Goal: Check status: Check status

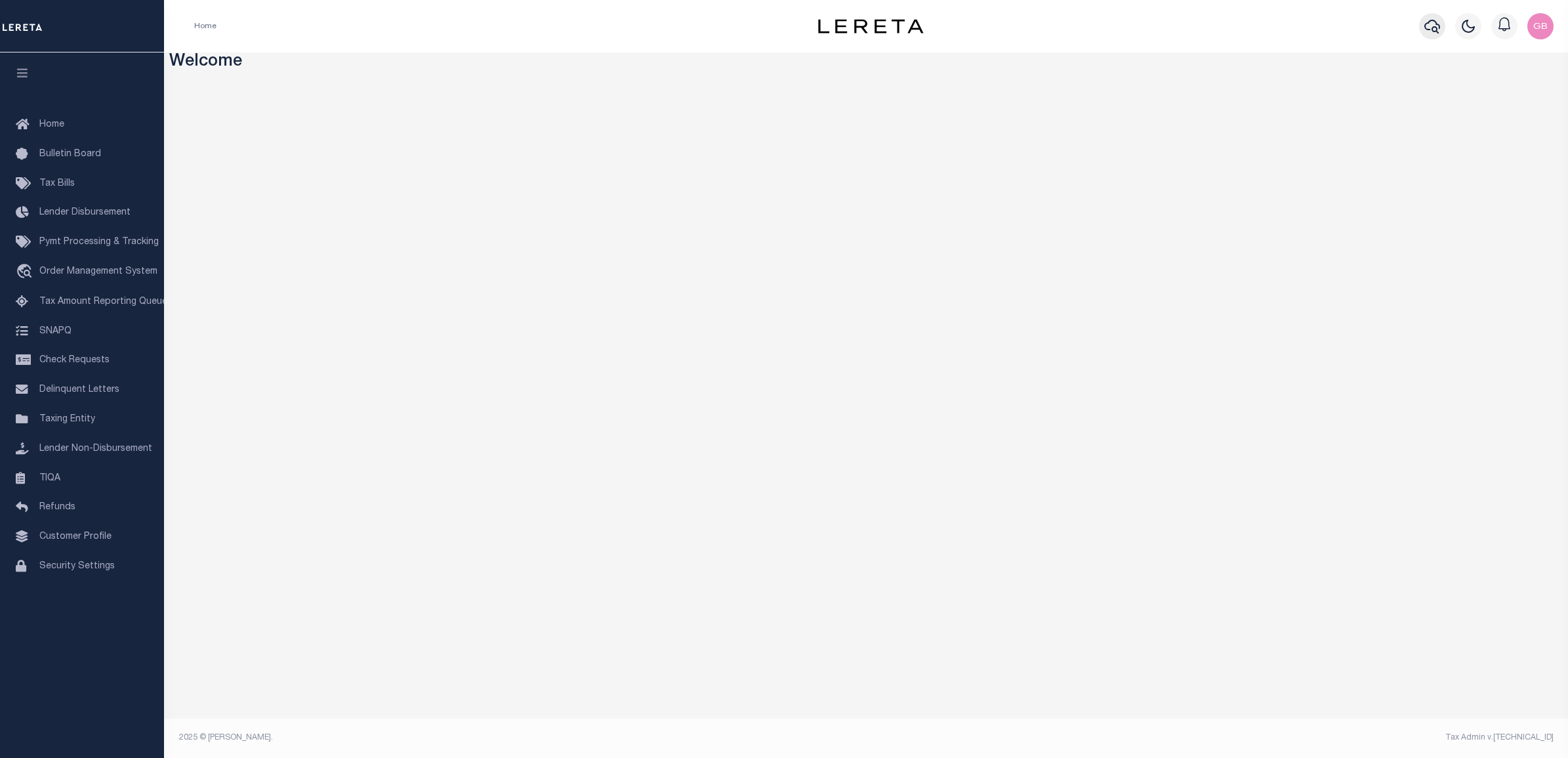
click at [1425, 26] on icon "button" at bounding box center [1432, 27] width 15 height 14
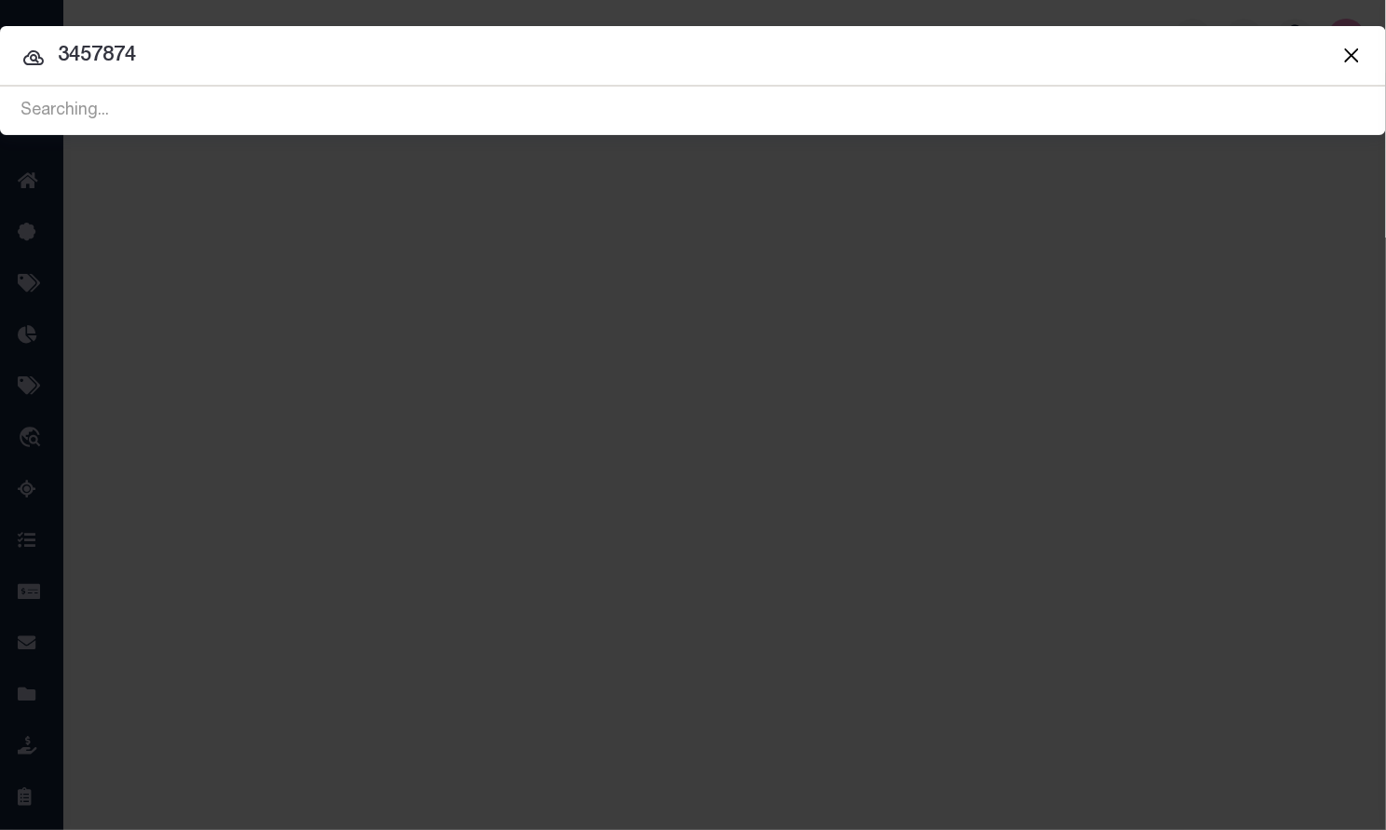
type input "3457874"
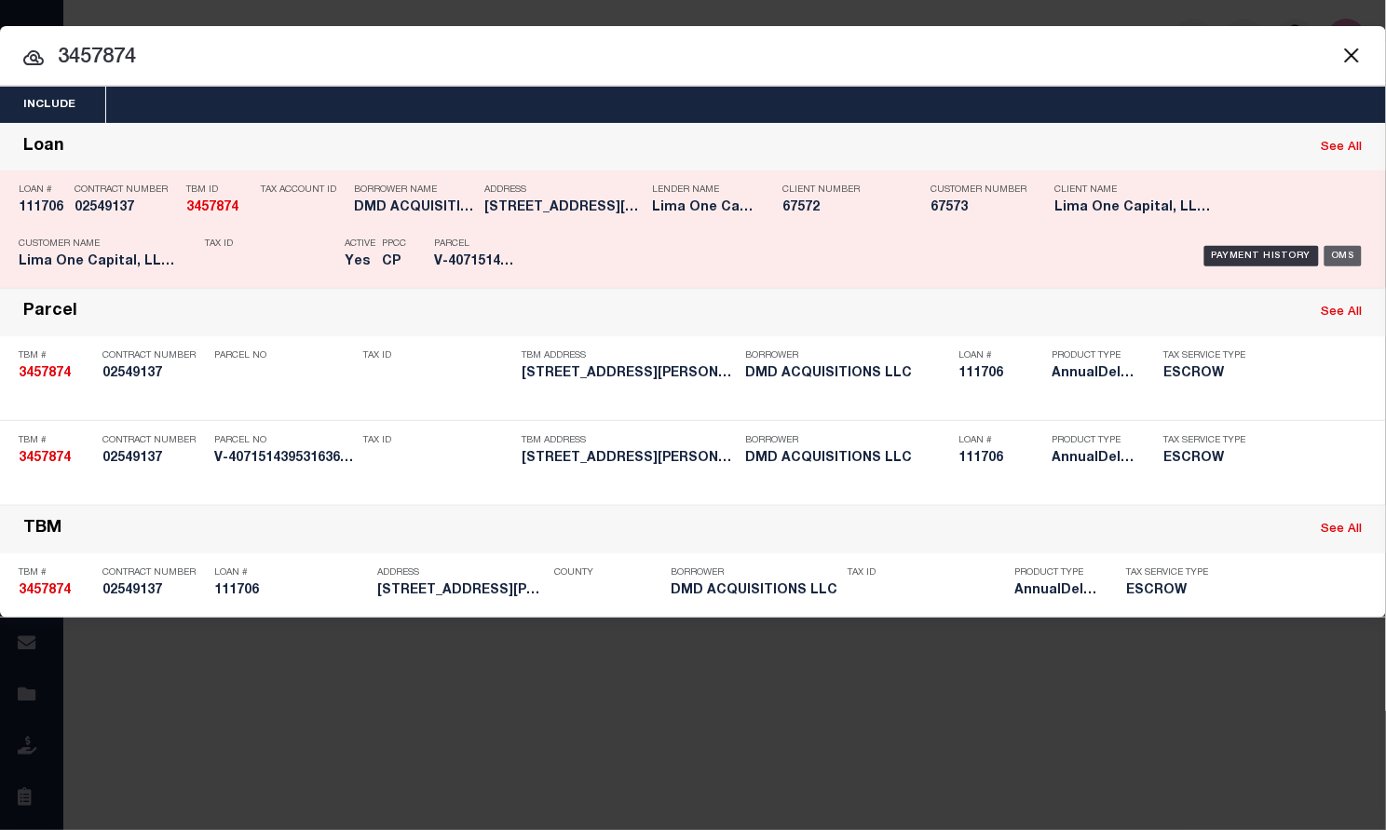
click at [1345, 253] on div "OMS" at bounding box center [1344, 256] width 38 height 20
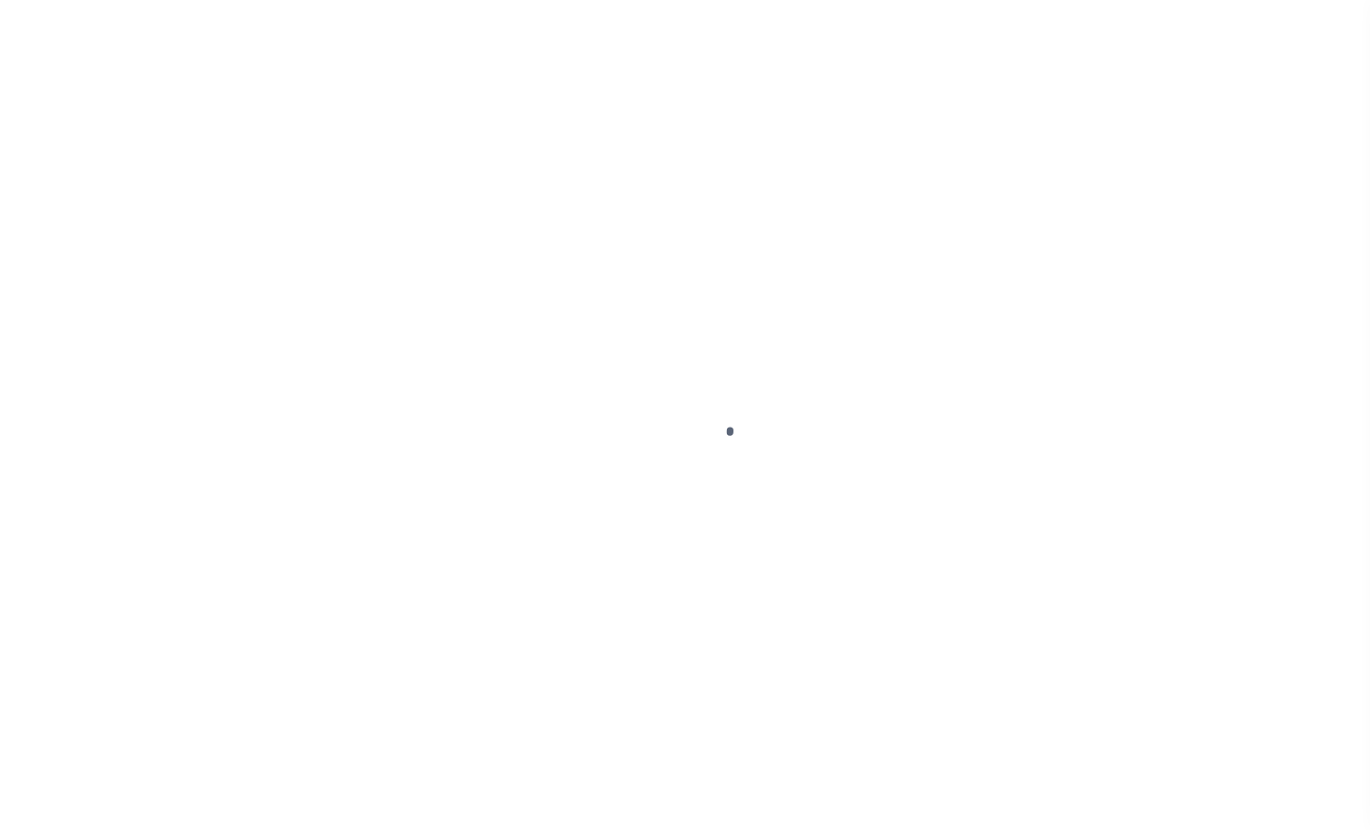
type input "111706"
type input "DMD ACQUISITIONS LLC"
select select
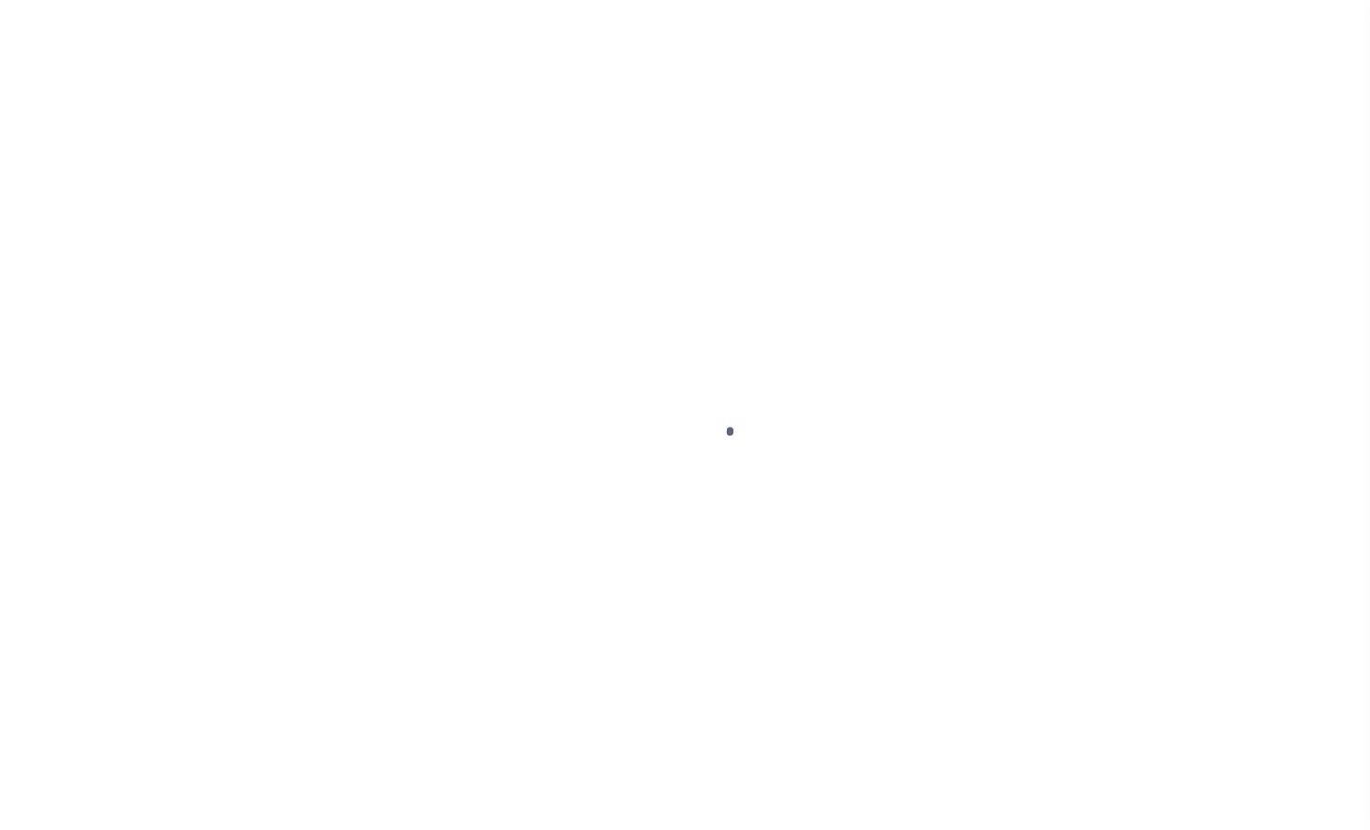
select select
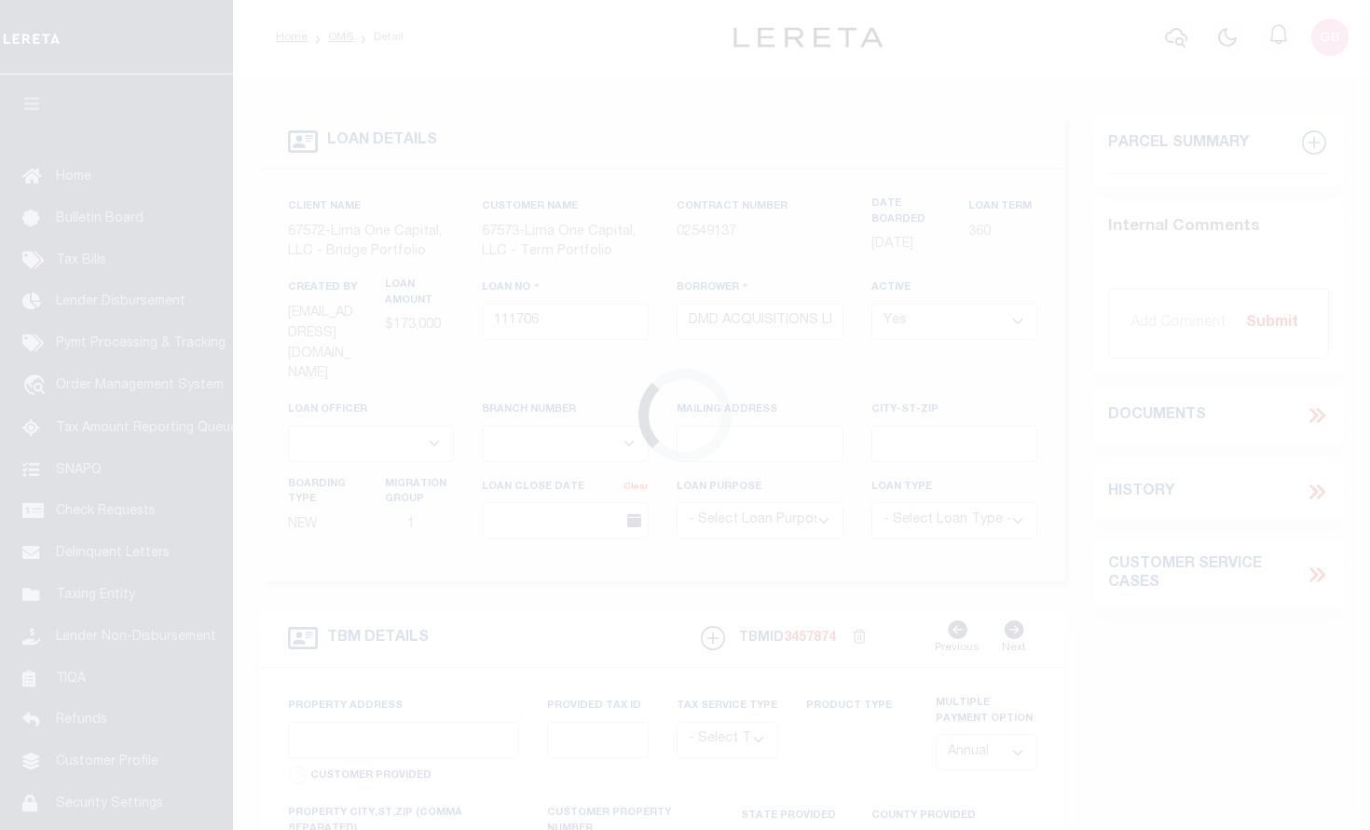
type input "[STREET_ADDRESS][PERSON_NAME]"
radio input "true"
select select "Escrow"
select select
type input "COLUMBUS OH 43205"
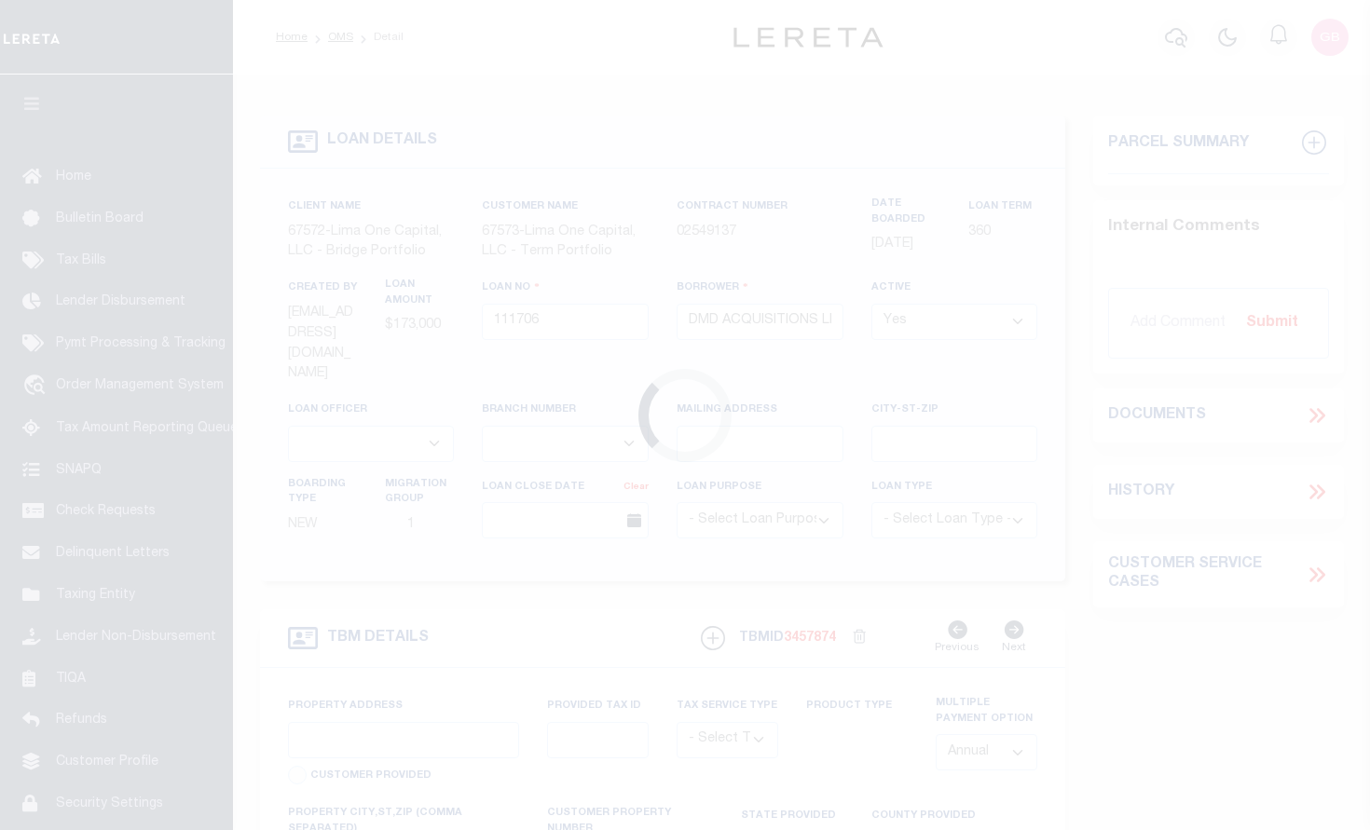
type input "111706-1"
type input "OH"
type textarea "COLLECTOR: ENTITY: PARCEL: 10"
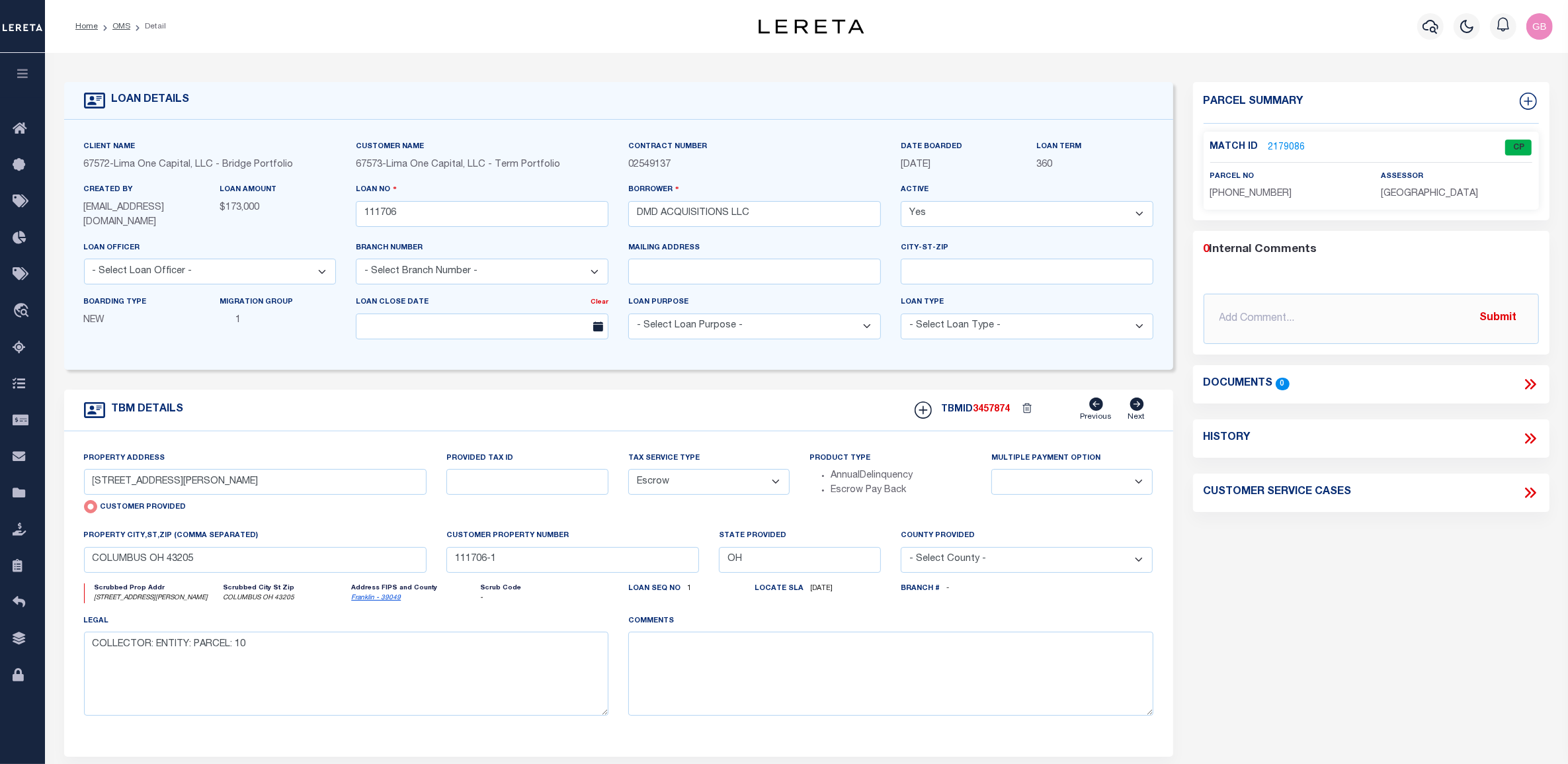
click at [972, 146] on link "2179086" at bounding box center [1287, 148] width 37 height 14
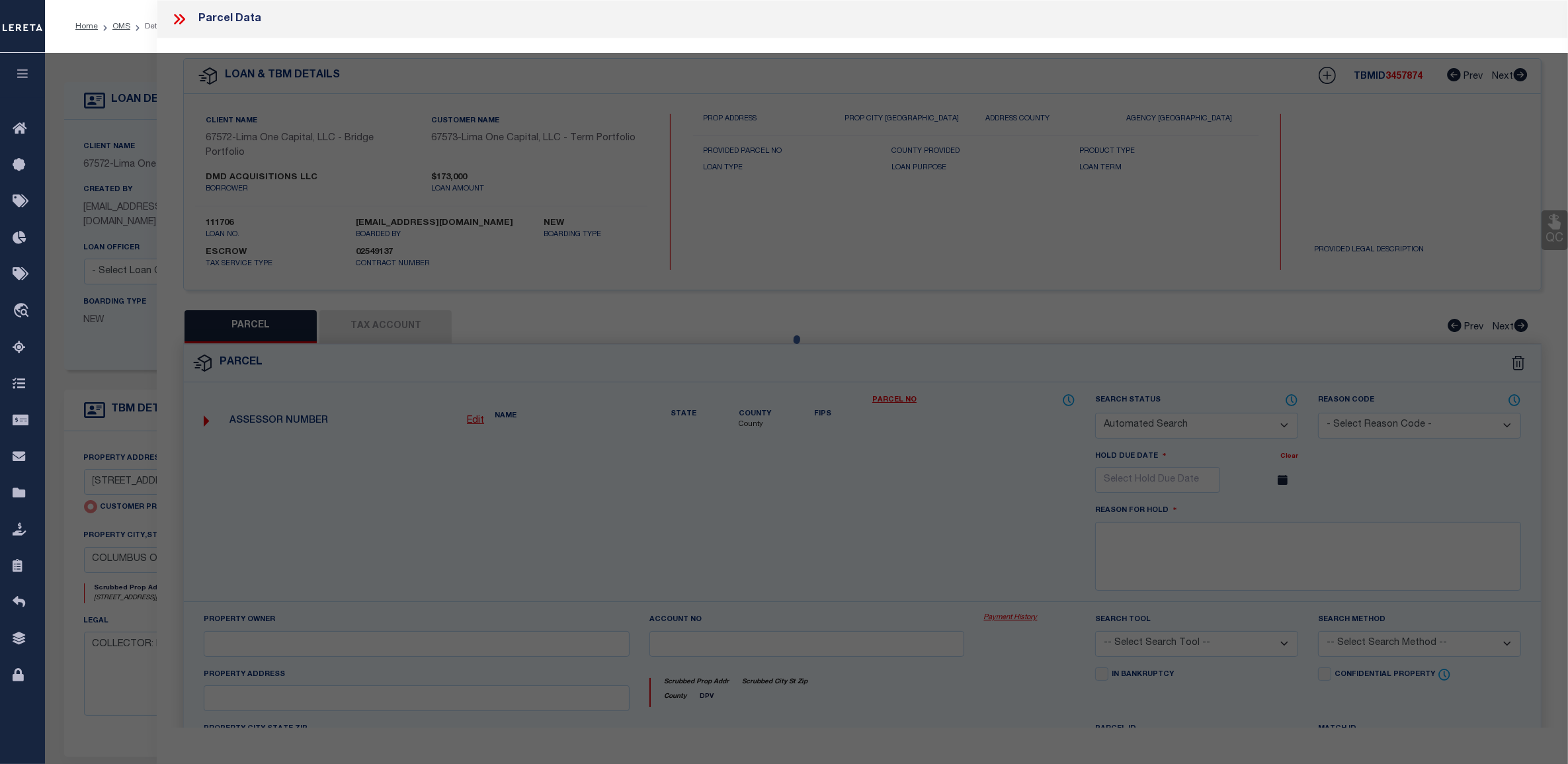
checkbox input "false"
select select "CP"
type input "DMD ACQUISITIONS LLC"
select select "AGW"
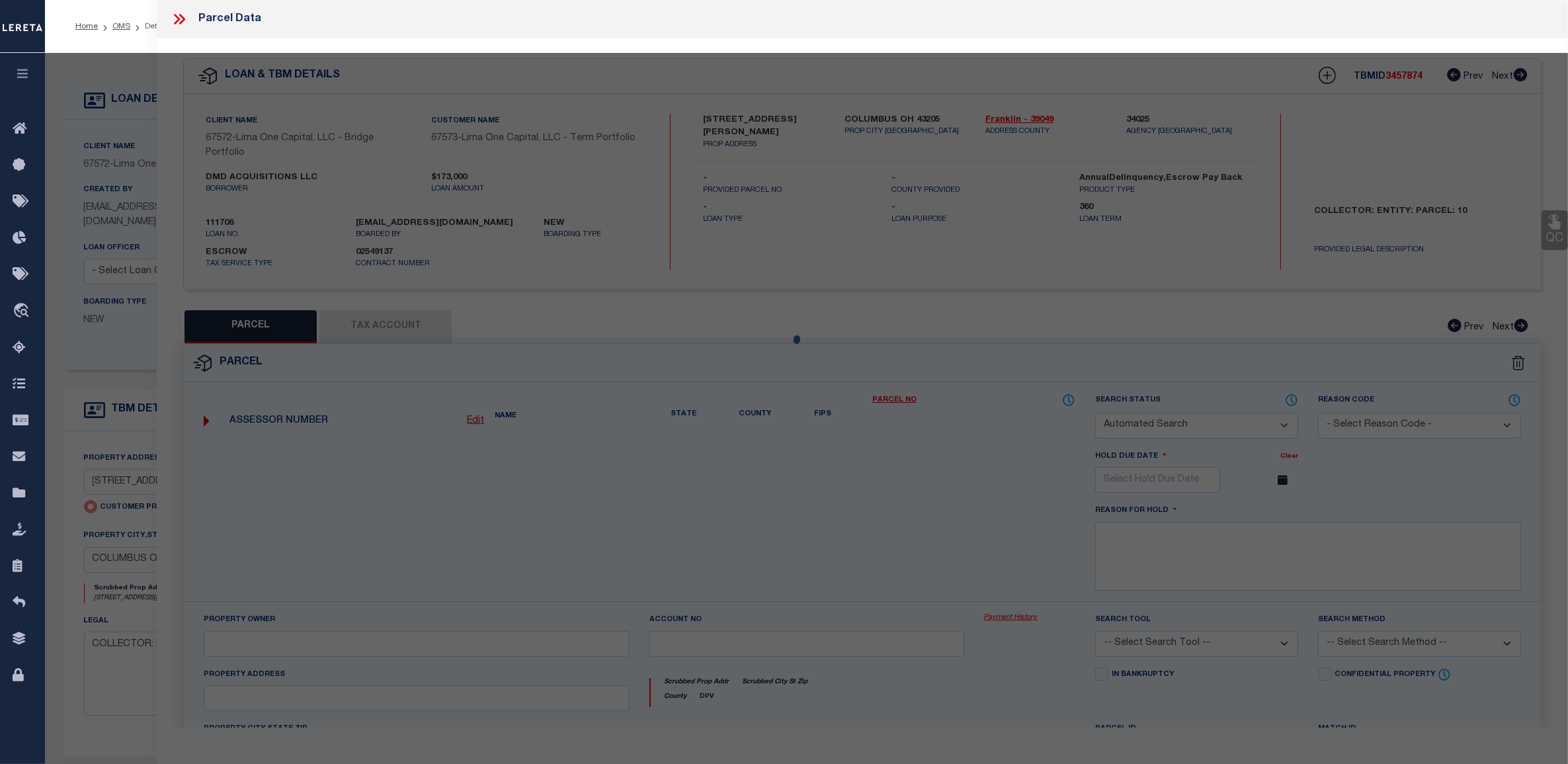
select select
type input "827-829 LILLEY AV"
checkbox input "false"
type input "COLUMBUS OH"
type textarea "[STREET_ADDRESS][PERSON_NAME][PERSON_NAME]"
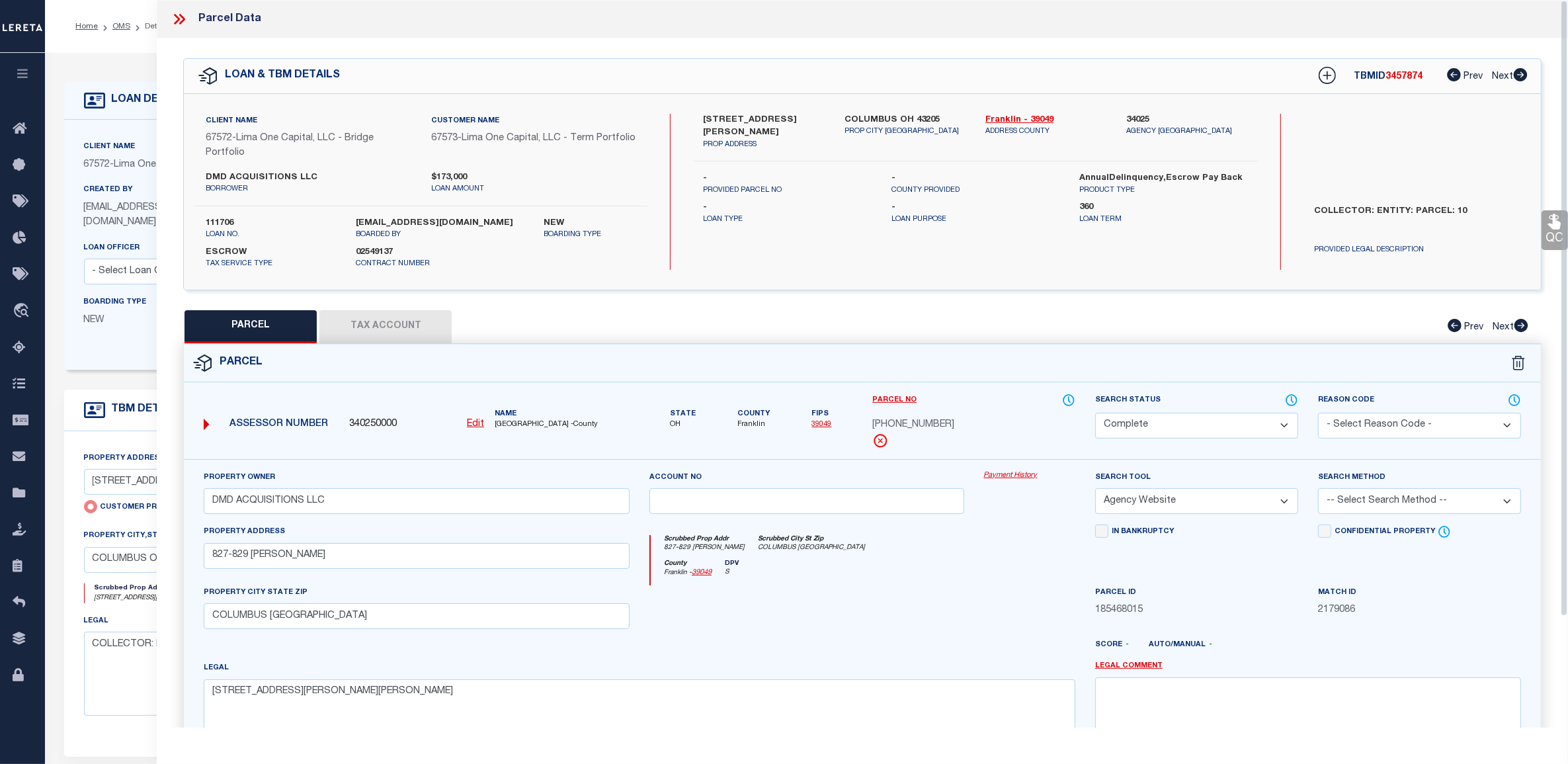
click at [972, 476] on link "Payment History" at bounding box center [1029, 476] width 92 height 11
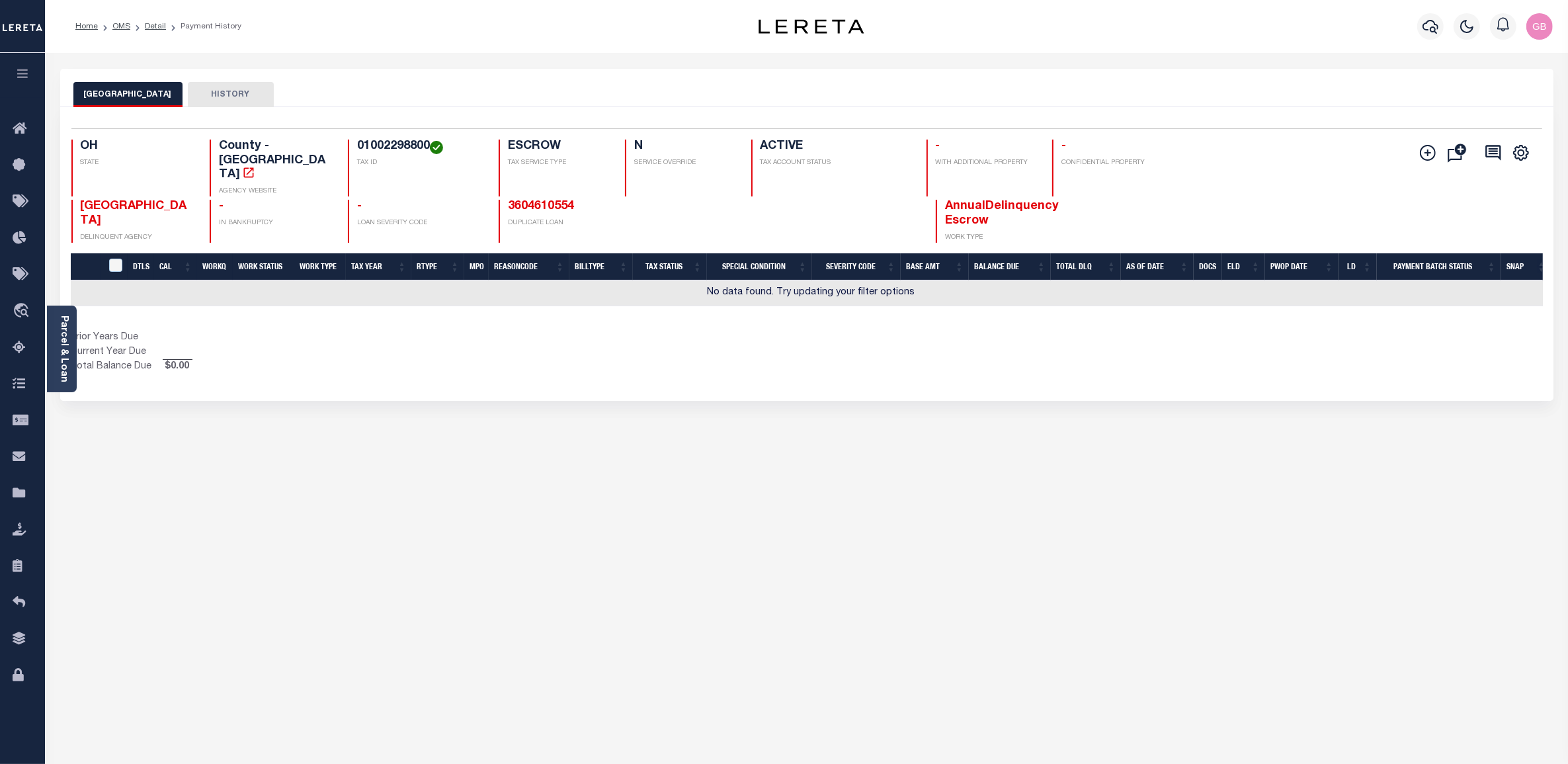
click at [61, 343] on link "Parcel & Loan" at bounding box center [63, 349] width 9 height 67
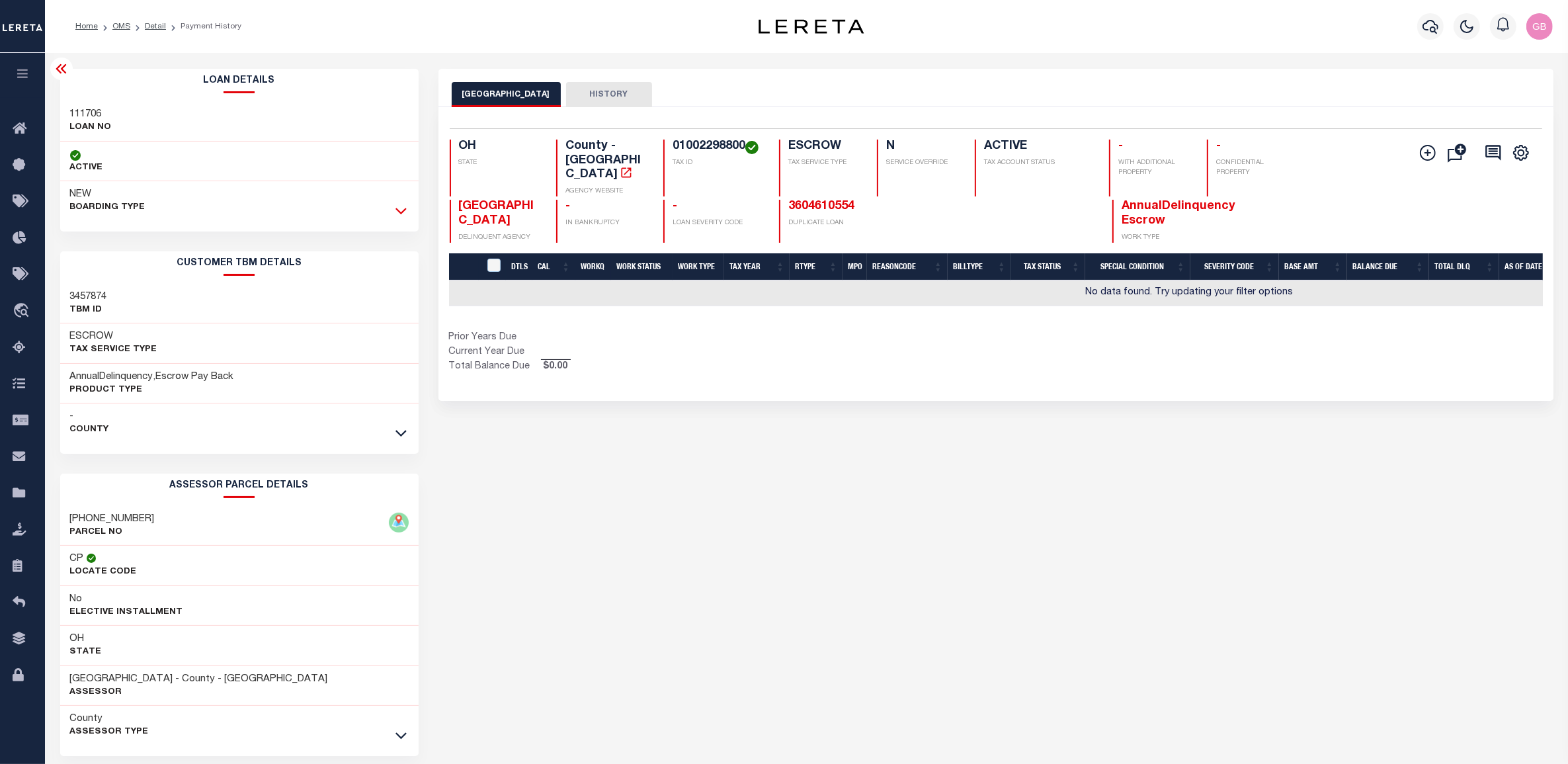
click at [398, 206] on icon at bounding box center [401, 211] width 11 height 14
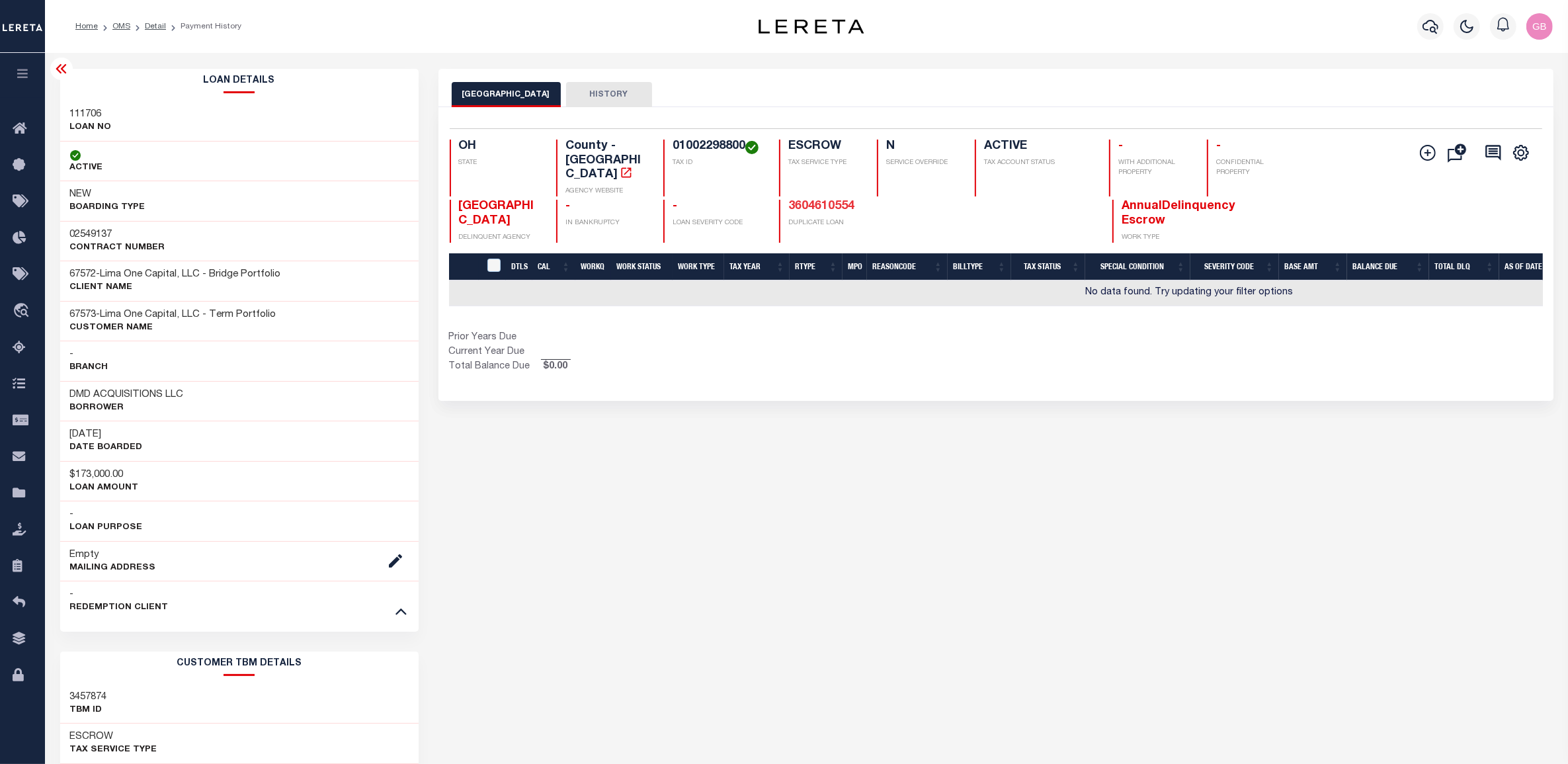
click at [815, 200] on link "3604610554" at bounding box center [821, 206] width 66 height 12
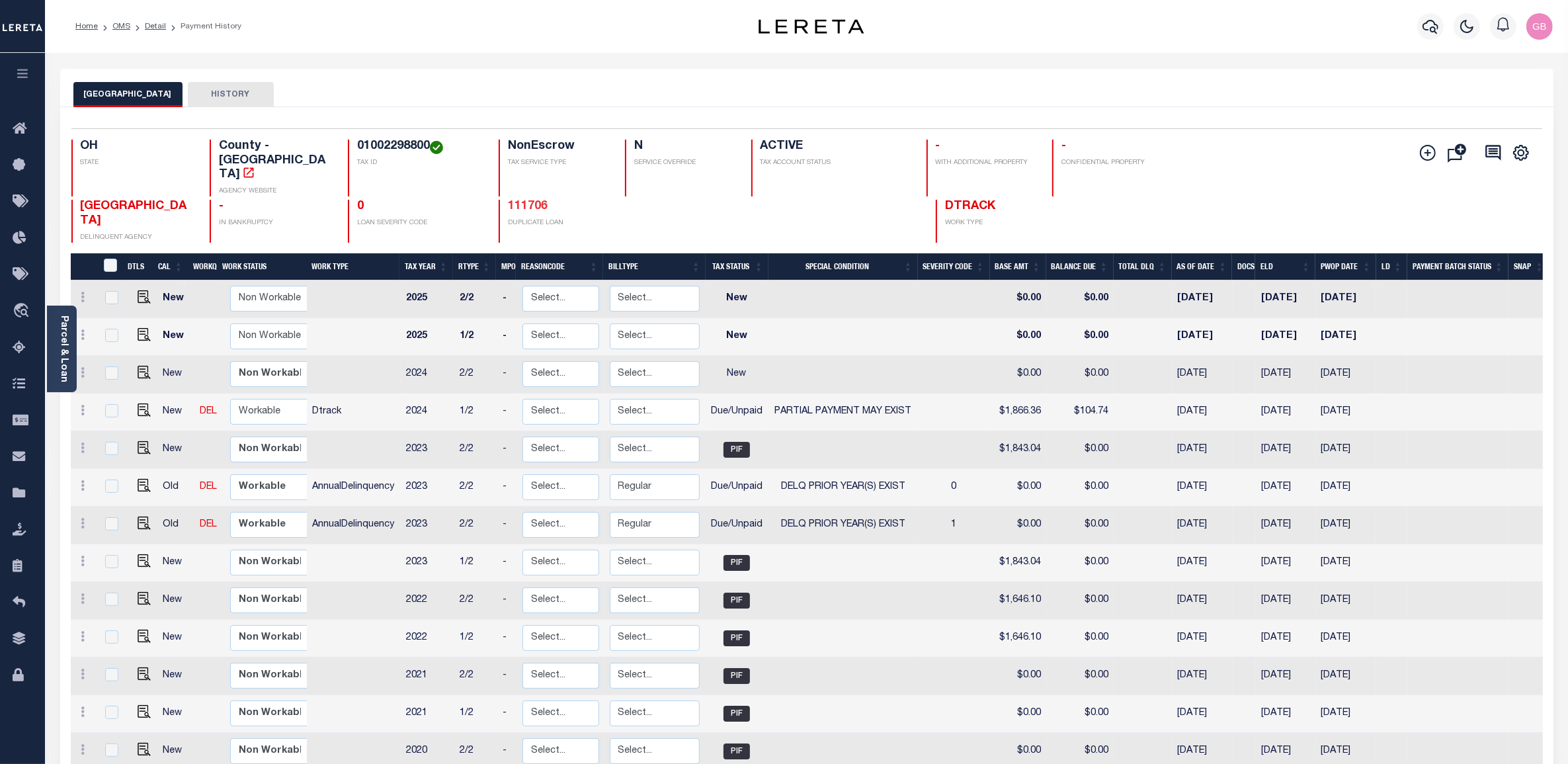
click at [530, 200] on link "111706" at bounding box center [528, 206] width 40 height 12
